Goal: Transaction & Acquisition: Register for event/course

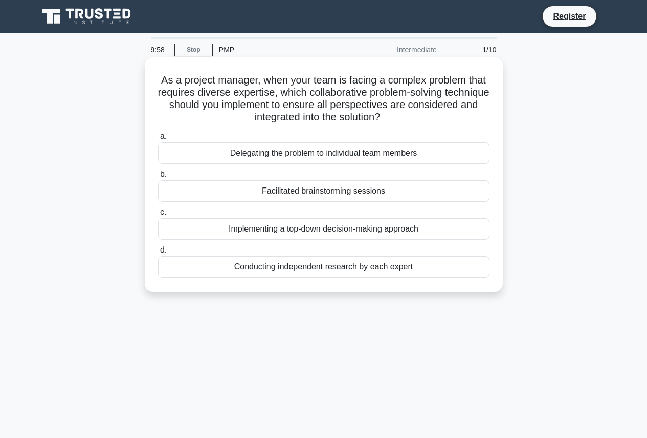
click at [333, 155] on div "Delegating the problem to individual team members" at bounding box center [324, 152] width 332 height 21
click at [158, 140] on input "a. Delegating the problem to individual team members" at bounding box center [158, 136] width 0 height 7
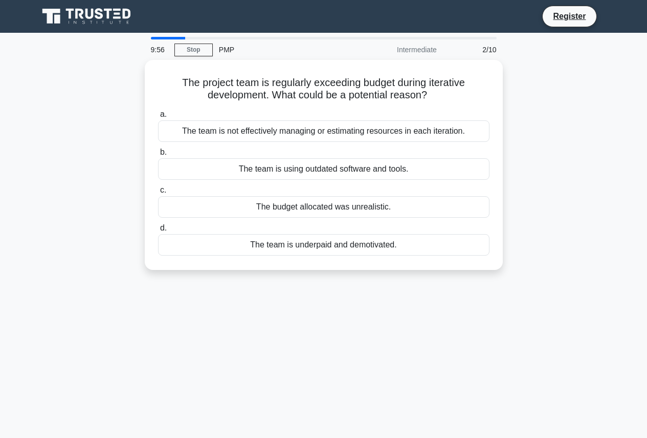
click at [228, 49] on div "PMP" at bounding box center [283, 49] width 141 height 20
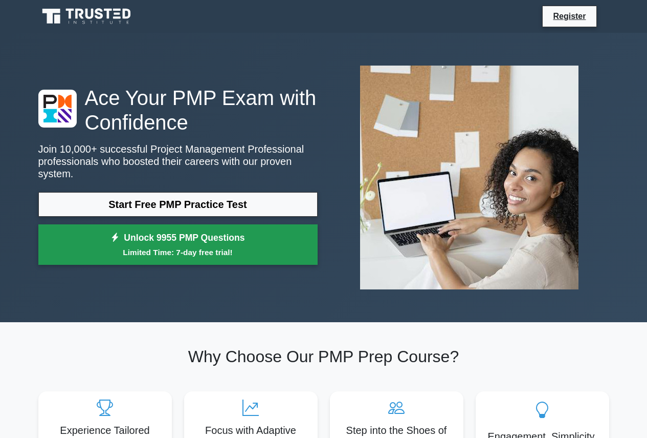
click at [255, 236] on link "Unlock 9955 PMP Questions Limited Time: 7-day free trial!" at bounding box center [177, 244] width 279 height 41
click at [224, 228] on link "Unlock 9955 PMP Questions Limited Time: 7-day free trial!" at bounding box center [177, 244] width 279 height 41
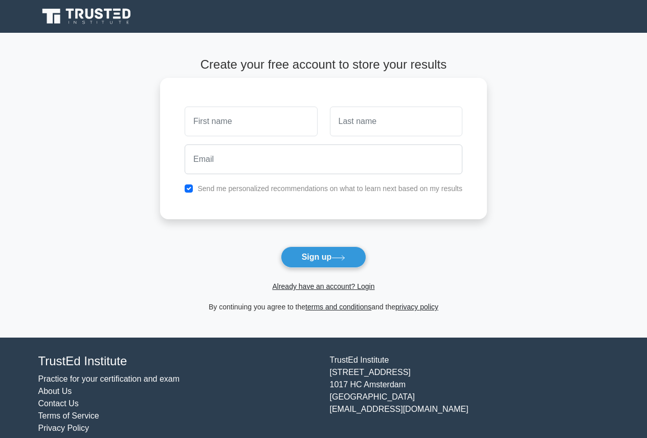
click at [235, 124] on input "text" at bounding box center [251, 121] width 133 height 30
type input "zakaria"
click at [366, 117] on input "text" at bounding box center [396, 121] width 133 height 30
type input "abouzid"
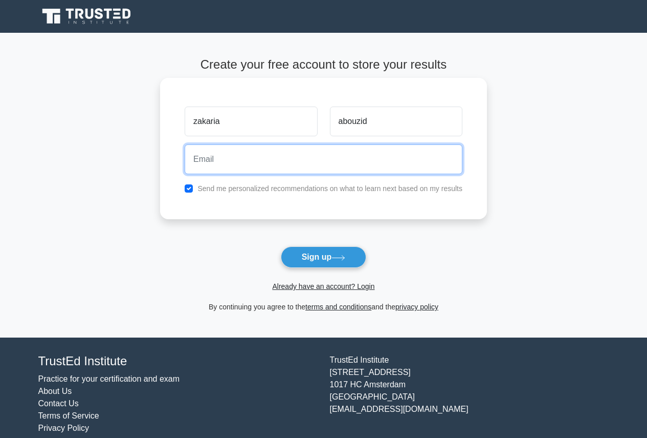
click at [210, 162] on input "email" at bounding box center [324, 159] width 278 height 30
type input "[EMAIL_ADDRESS][DOMAIN_NAME]"
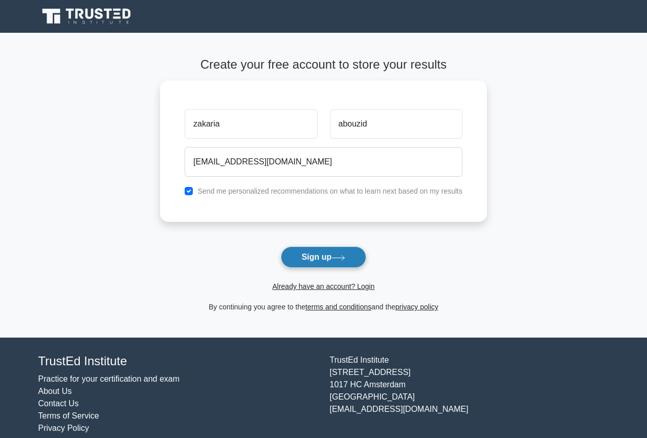
click at [335, 261] on button "Sign up" at bounding box center [324, 256] width 86 height 21
